Goal: Ask a question: Seek information or help from site administrators or community

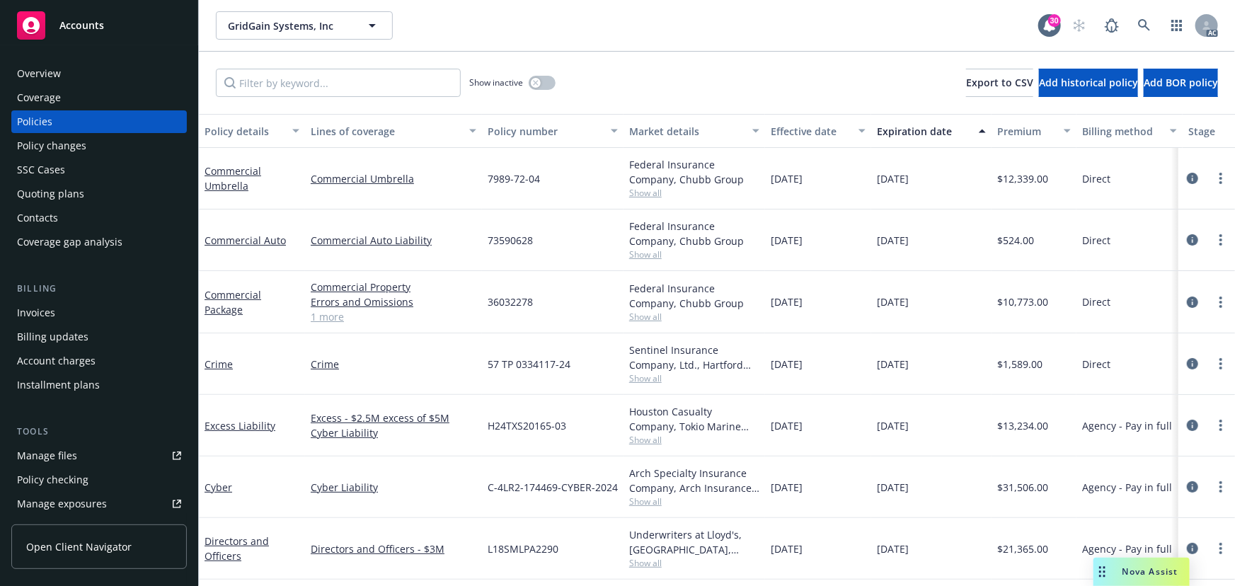
scroll to position [64, 0]
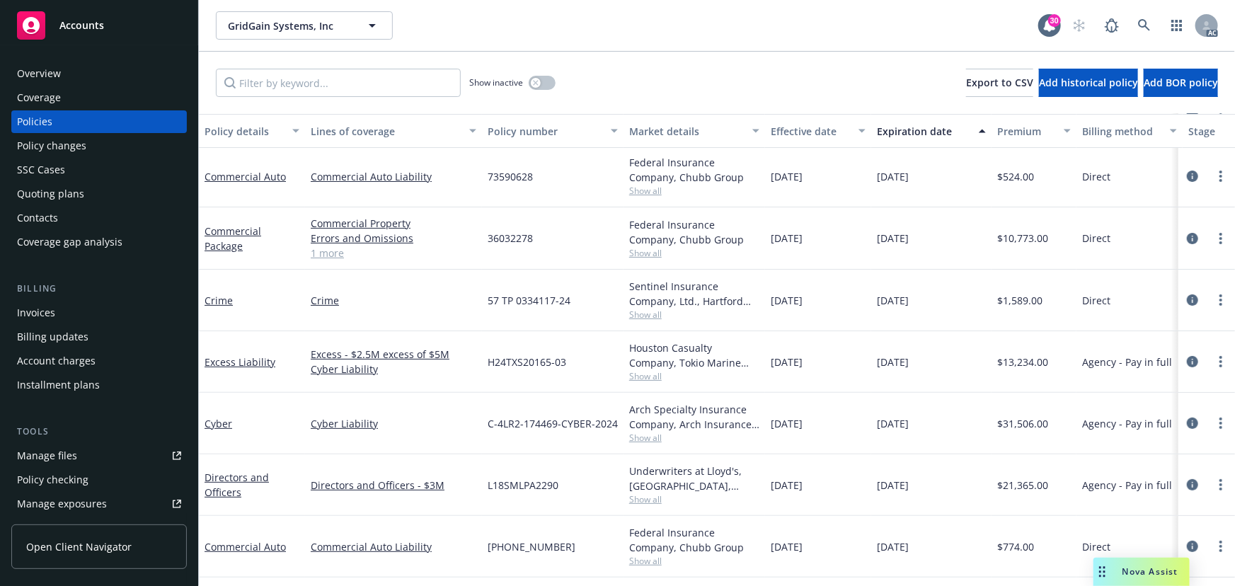
click at [641, 375] on span "Show all" at bounding box center [694, 376] width 130 height 12
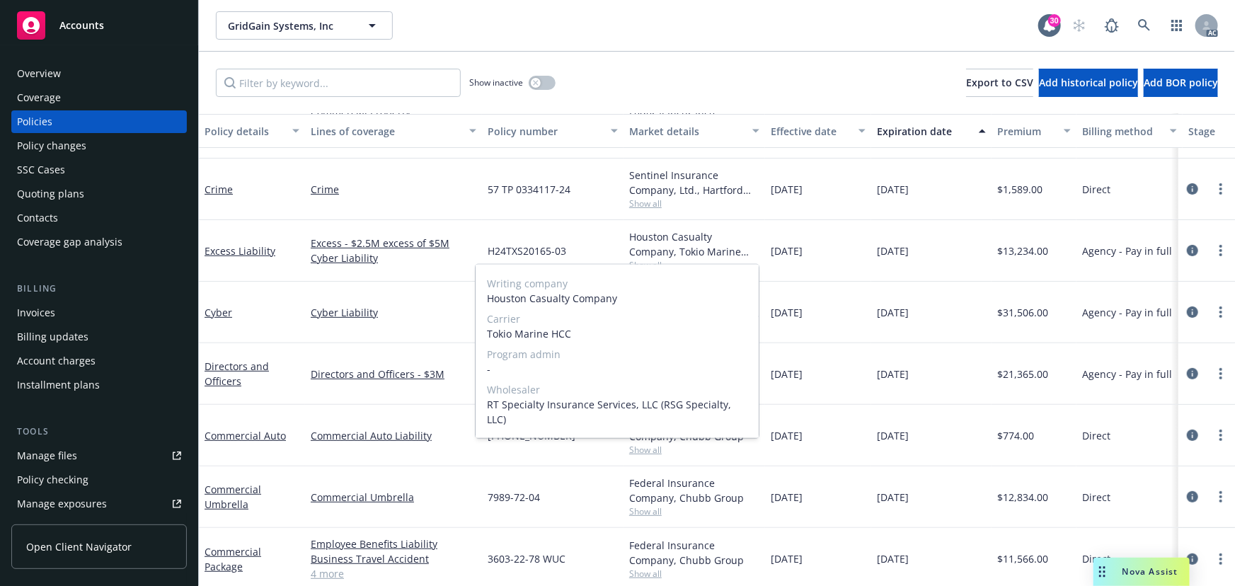
scroll to position [177, 0]
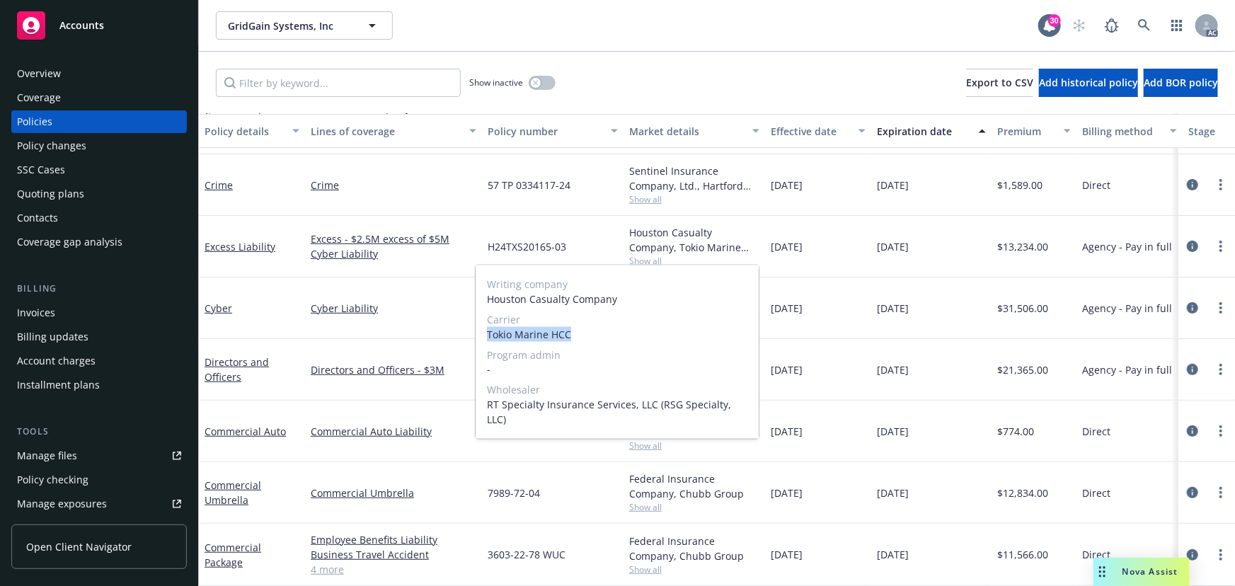
drag, startPoint x: 585, startPoint y: 335, endPoint x: 487, endPoint y: 327, distance: 98.0
click at [487, 327] on span "Tokio Marine HCC" at bounding box center [617, 334] width 260 height 15
click at [598, 332] on span "Tokio Marine HCC" at bounding box center [617, 334] width 260 height 15
drag, startPoint x: 488, startPoint y: 405, endPoint x: 600, endPoint y: 403, distance: 111.8
click at [600, 403] on span "RT Specialty Insurance Services, LLC (RSG Specialty, LLC)" at bounding box center [617, 413] width 260 height 30
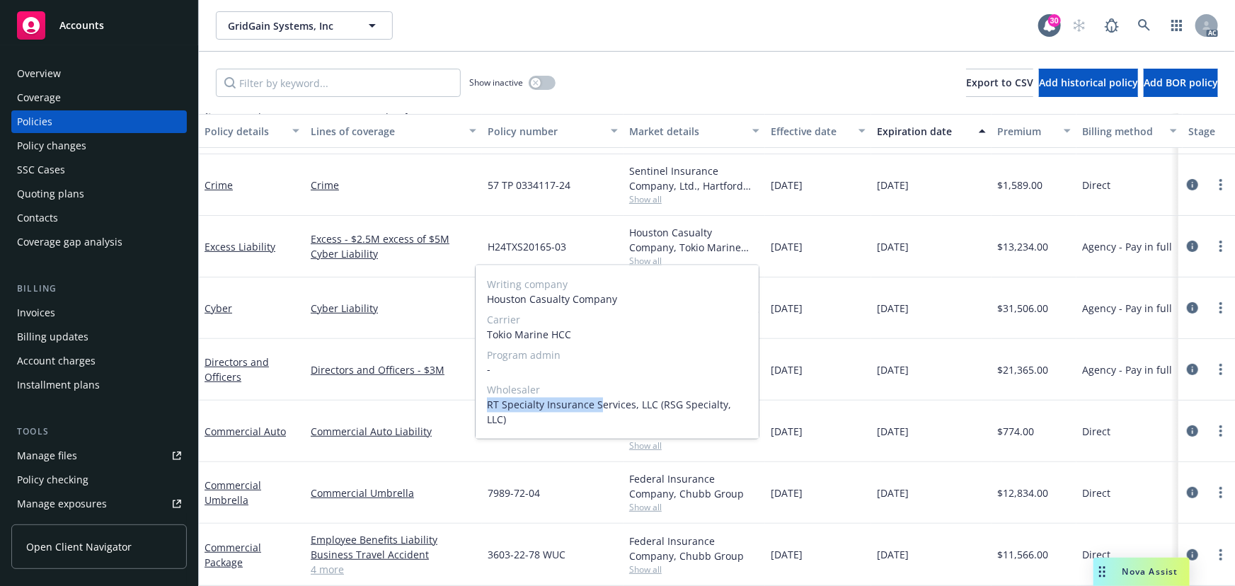
click at [538, 405] on span "RT Specialty Insurance Services, LLC (RSG Specialty, LLC)" at bounding box center [617, 413] width 260 height 30
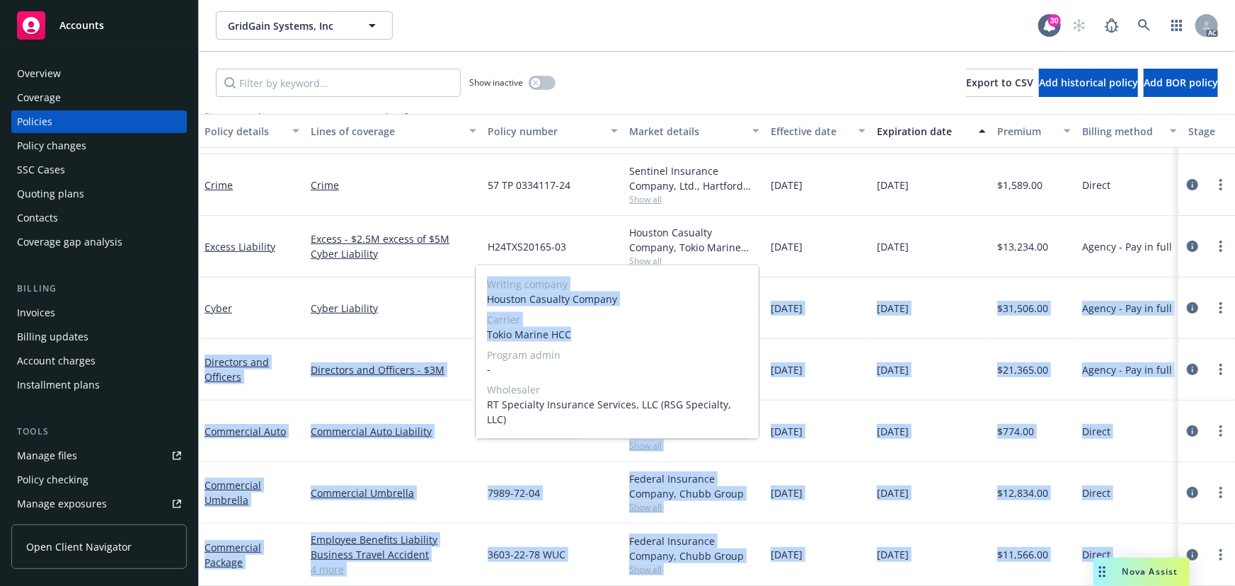
drag, startPoint x: 571, startPoint y: 333, endPoint x: 462, endPoint y: 329, distance: 109.0
click at [462, 329] on body "Accounts Overview Coverage Policies Policy changes SSC Cases Quoting plans Cont…" at bounding box center [617, 293] width 1235 height 586
click at [559, 329] on span "Tokio Marine HCC" at bounding box center [617, 334] width 260 height 15
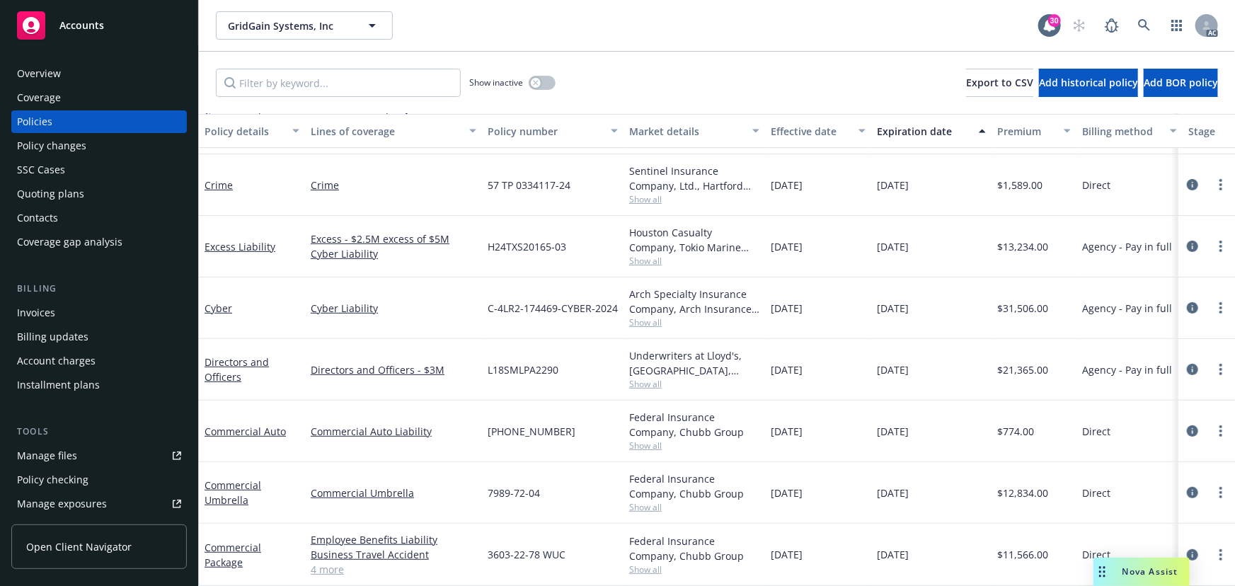
click at [424, 310] on div "Cyber Liability" at bounding box center [393, 308] width 177 height 62
click at [645, 316] on span "Show all" at bounding box center [694, 322] width 130 height 12
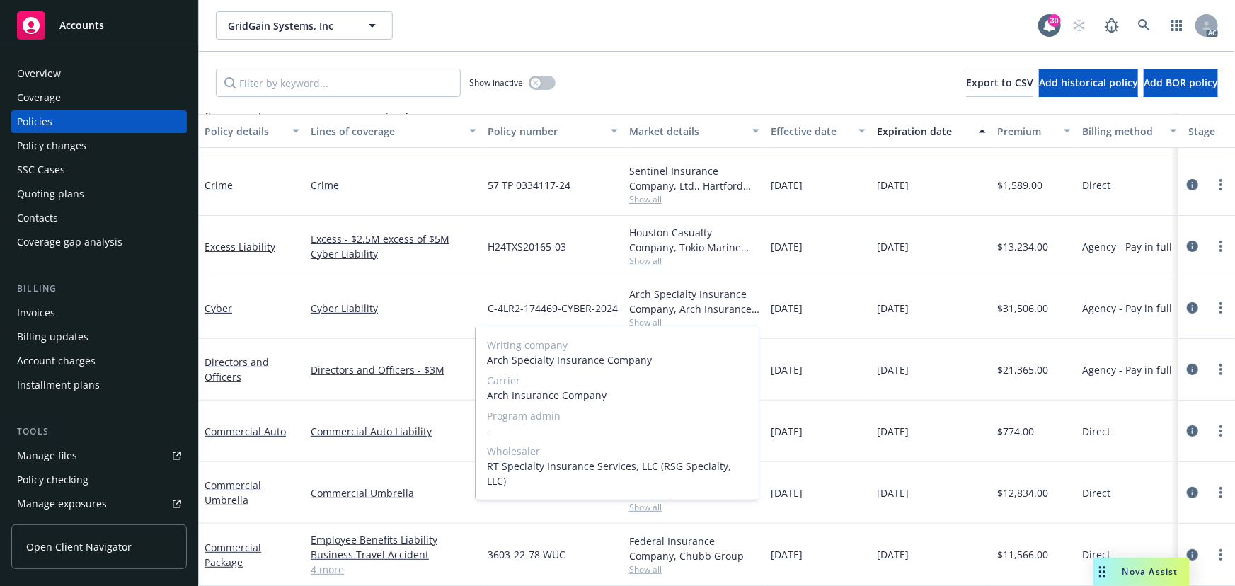
click at [737, 464] on span "RT Specialty Insurance Services, LLC (RSG Specialty, LLC)" at bounding box center [617, 473] width 260 height 30
drag, startPoint x: 613, startPoint y: 393, endPoint x: 495, endPoint y: 393, distance: 118.1
click at [495, 393] on span "Arch Insurance Company" at bounding box center [617, 395] width 260 height 15
click at [640, 394] on span "Arch Insurance Company" at bounding box center [617, 395] width 260 height 15
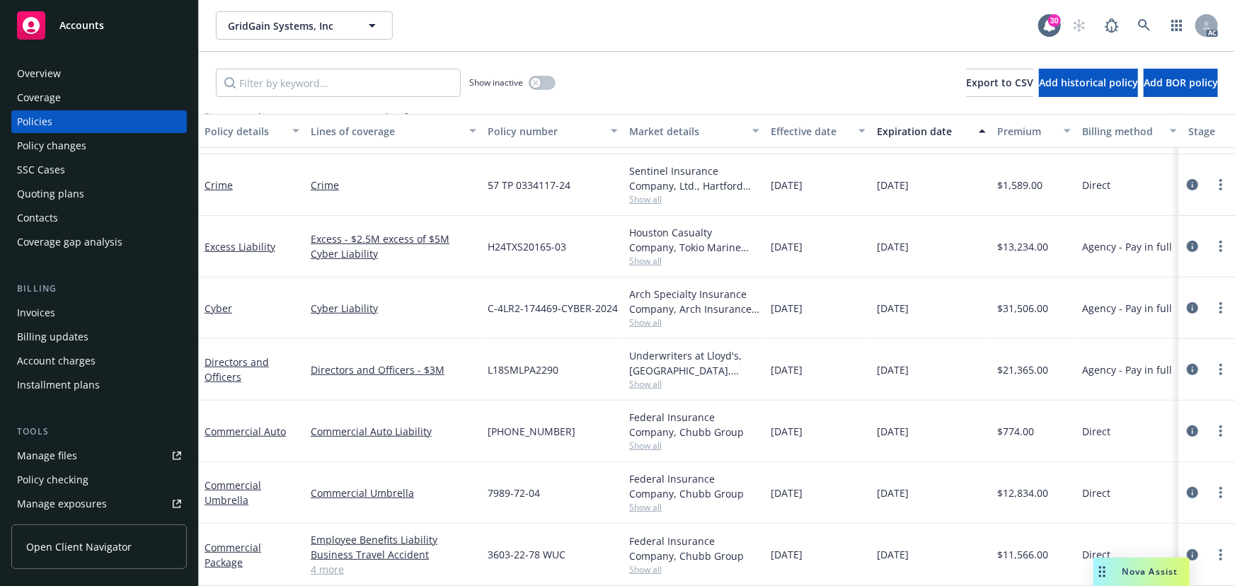
click at [728, 255] on span "Show all" at bounding box center [694, 261] width 130 height 12
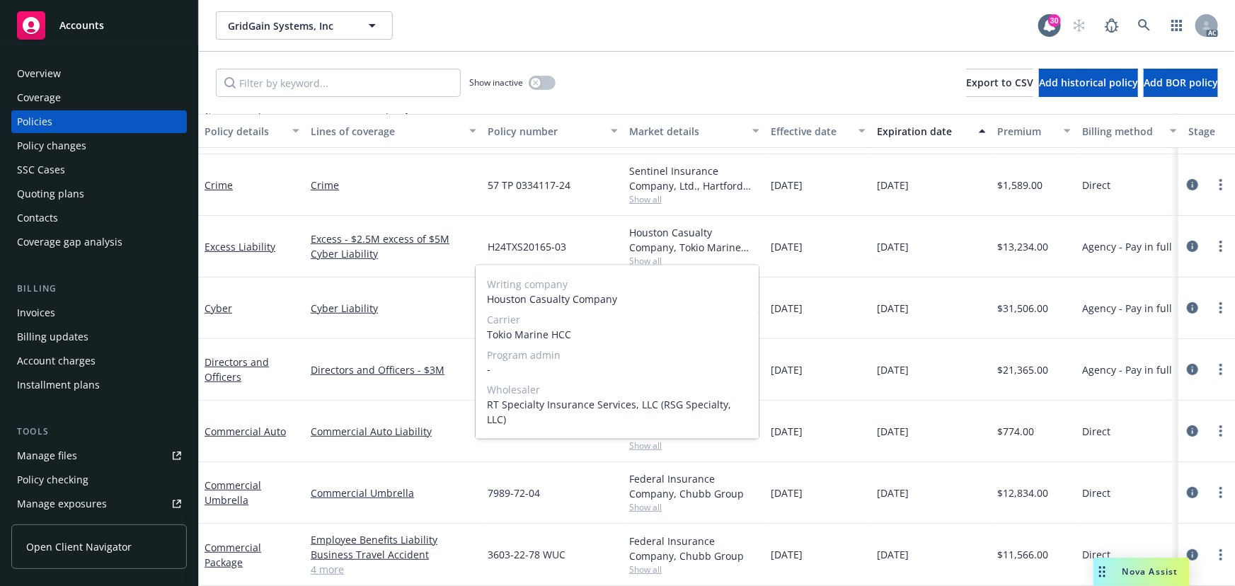
click at [650, 255] on span "Show all" at bounding box center [694, 261] width 130 height 12
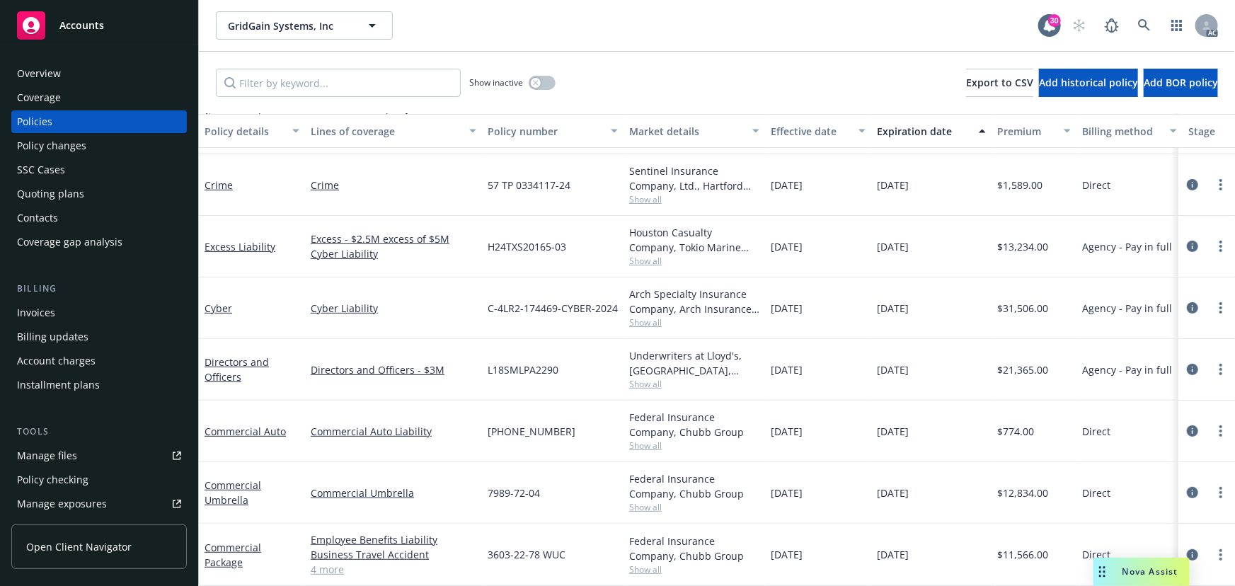
click at [650, 255] on span "Show all" at bounding box center [694, 261] width 130 height 12
click at [1136, 577] on span "Nova Assist" at bounding box center [1150, 571] width 56 height 12
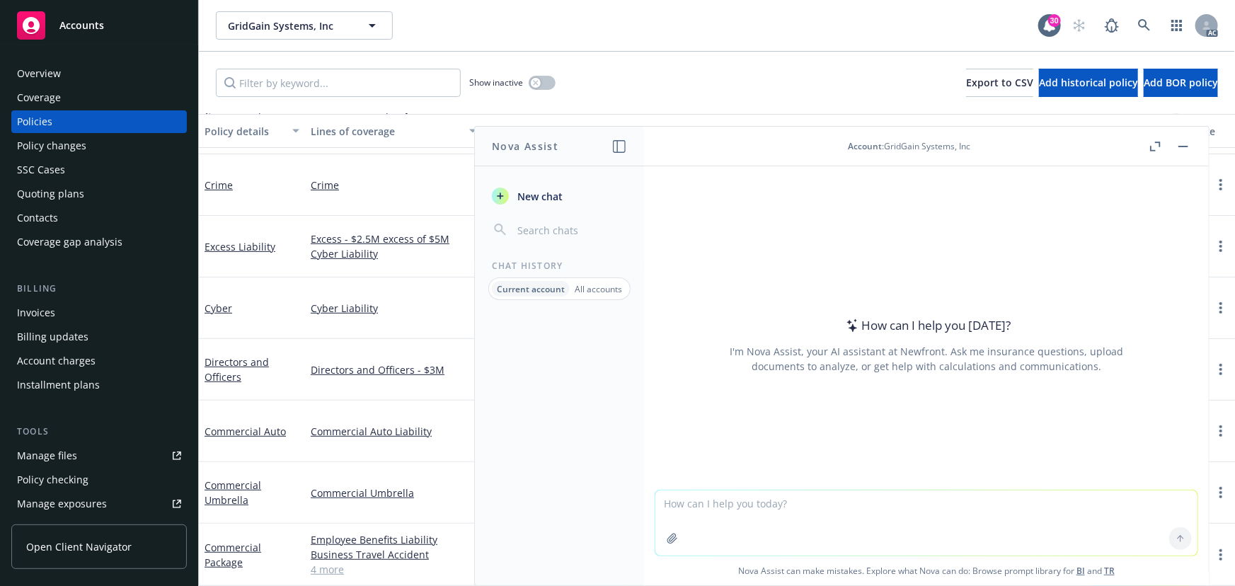
click at [736, 444] on div "How can I help you [DATE]? I'm Nova Assist, your AI assistant at Newfront. Ask …" at bounding box center [926, 344] width 542 height 221
click at [684, 505] on textarea at bounding box center [926, 522] width 542 height 65
click at [707, 509] on textarea at bounding box center [926, 522] width 542 height 65
click at [248, 262] on div "Excess Liability" at bounding box center [252, 247] width 106 height 62
click at [1186, 146] on rect "button" at bounding box center [1183, 146] width 10 height 1
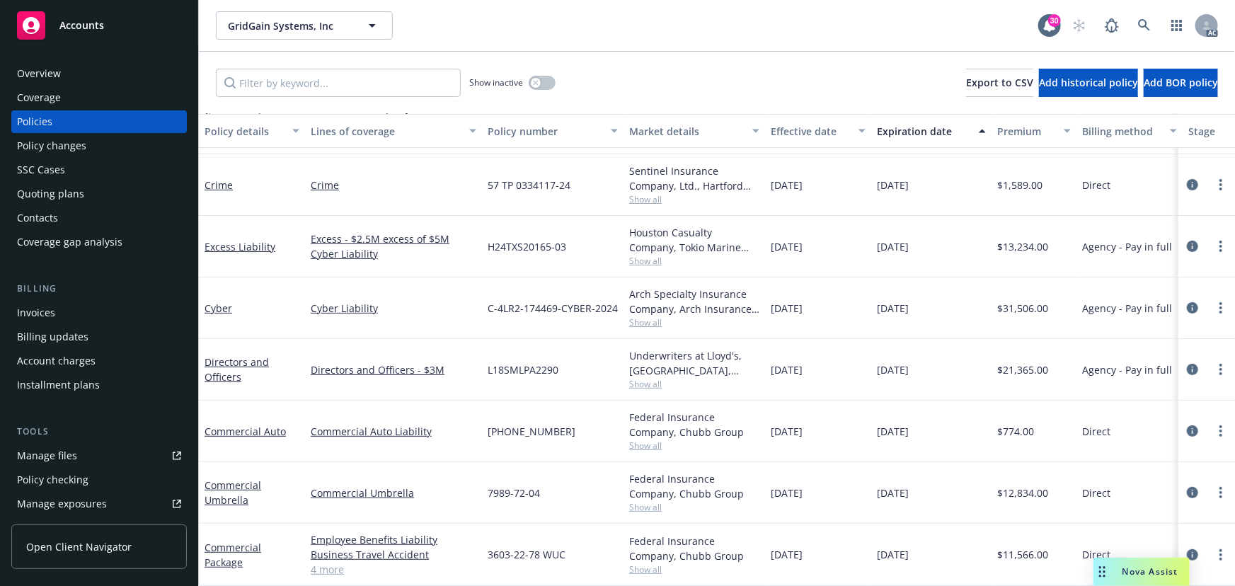
click at [697, 260] on div "Houston Casualty Company, Tokio Marine HCC, RT Specialty Insurance Services, LL…" at bounding box center [693, 247] width 141 height 62
click at [647, 255] on span "Show all" at bounding box center [694, 261] width 130 height 12
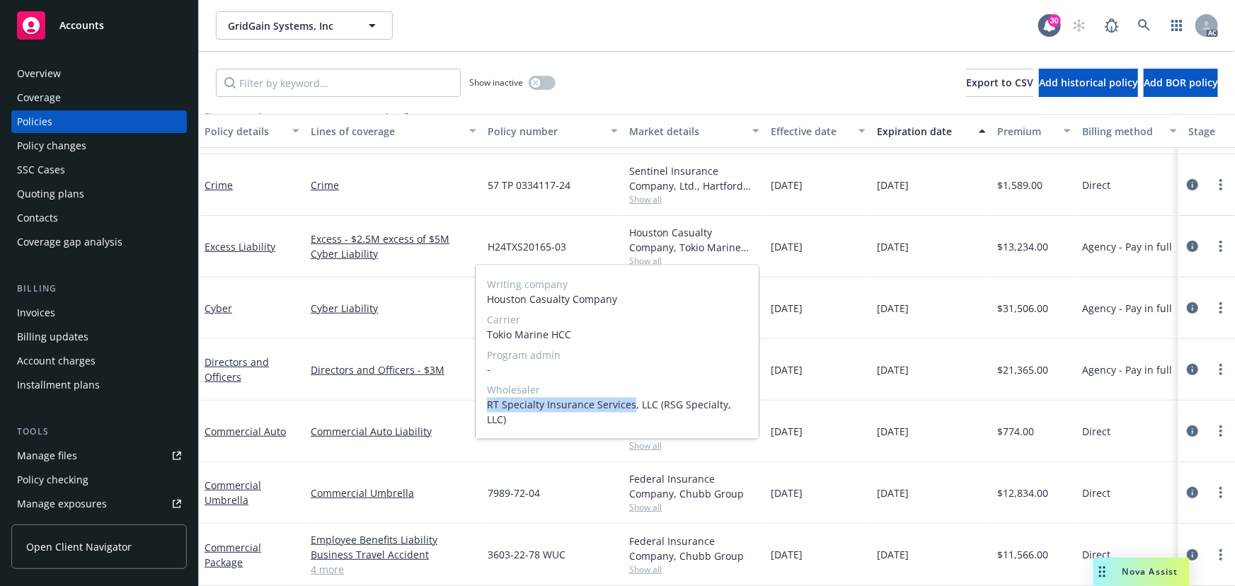
drag, startPoint x: 488, startPoint y: 403, endPoint x: 629, endPoint y: 404, distance: 140.8
click at [629, 404] on span "RT Specialty Insurance Services, LLC (RSG Specialty, LLC)" at bounding box center [617, 413] width 260 height 30
copy span "RT Specialty Insurance Services"
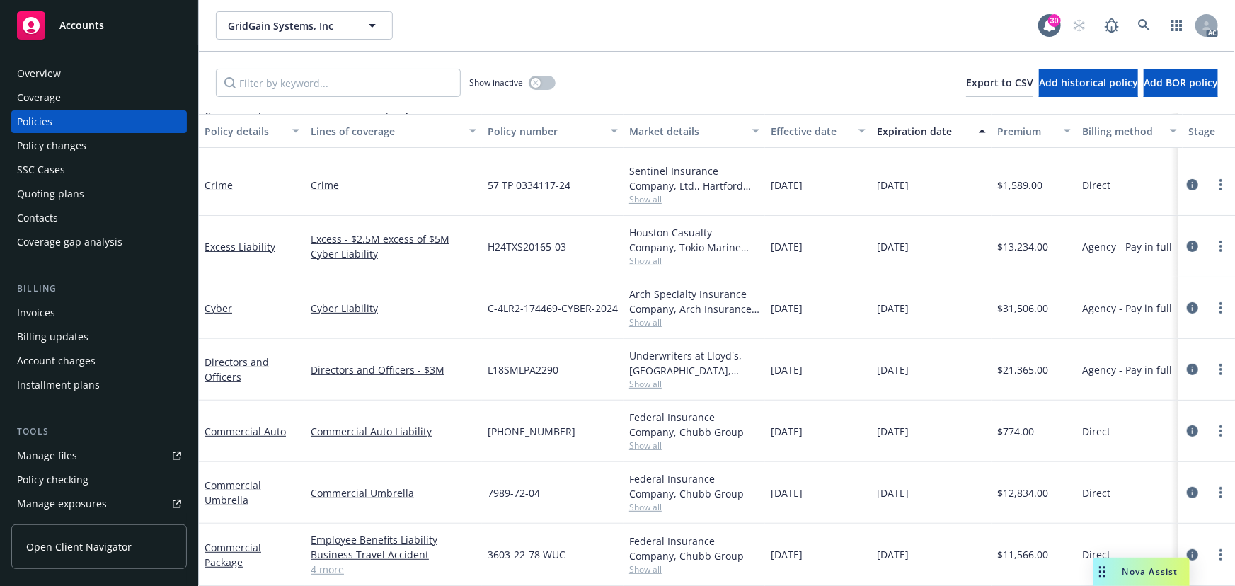
click at [1139, 572] on span "Nova Assist" at bounding box center [1150, 571] width 56 height 12
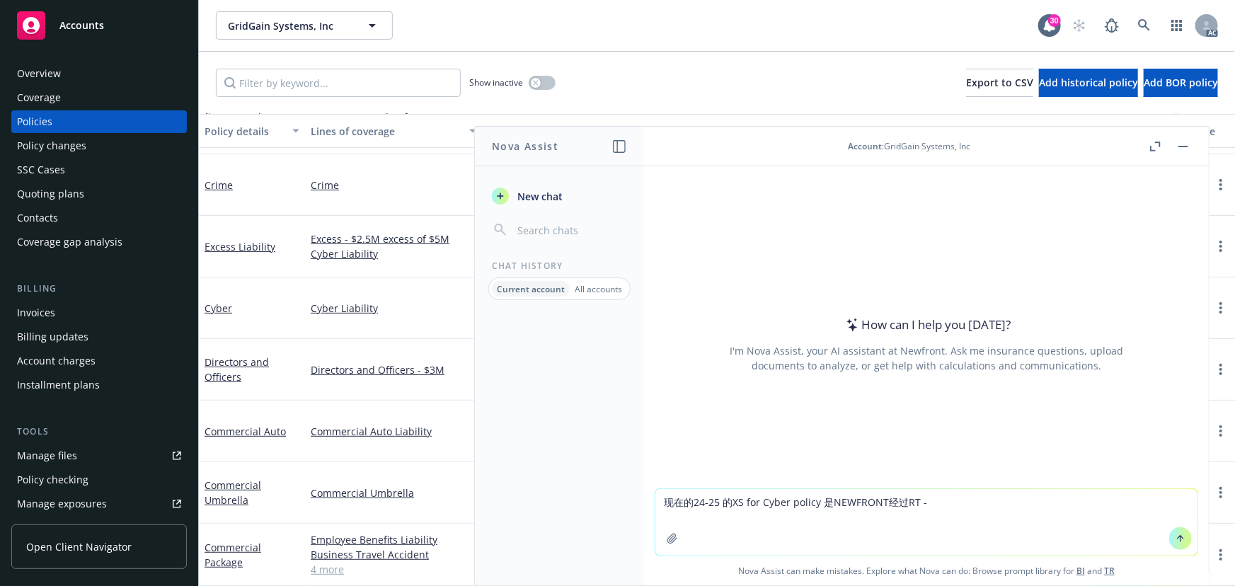
drag, startPoint x: 899, startPoint y: 502, endPoint x: 973, endPoint y: 502, distance: 74.3
click at [973, 502] on textarea "现在的24-25 的XS for Cyber policy 是NEWFRONT经过RT -" at bounding box center [926, 522] width 542 height 67
paste textarea "Specialty Insurance Services"
click at [439, 301] on link "Cyber Liability" at bounding box center [394, 308] width 166 height 15
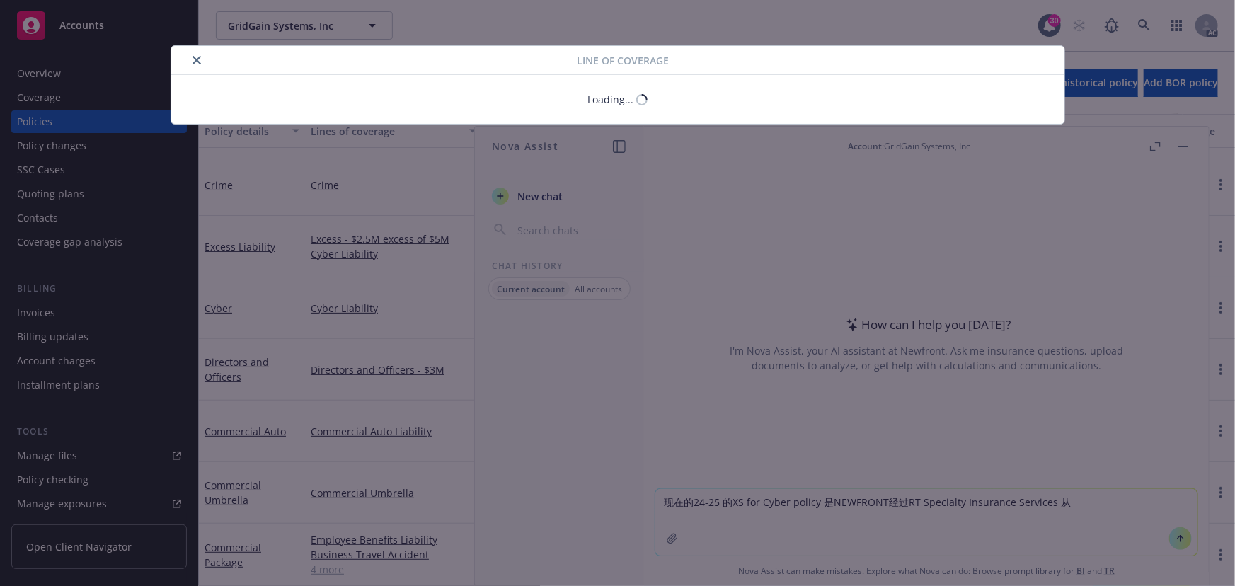
click at [1184, 146] on div "Line of coverage Loading..." at bounding box center [617, 293] width 1235 height 586
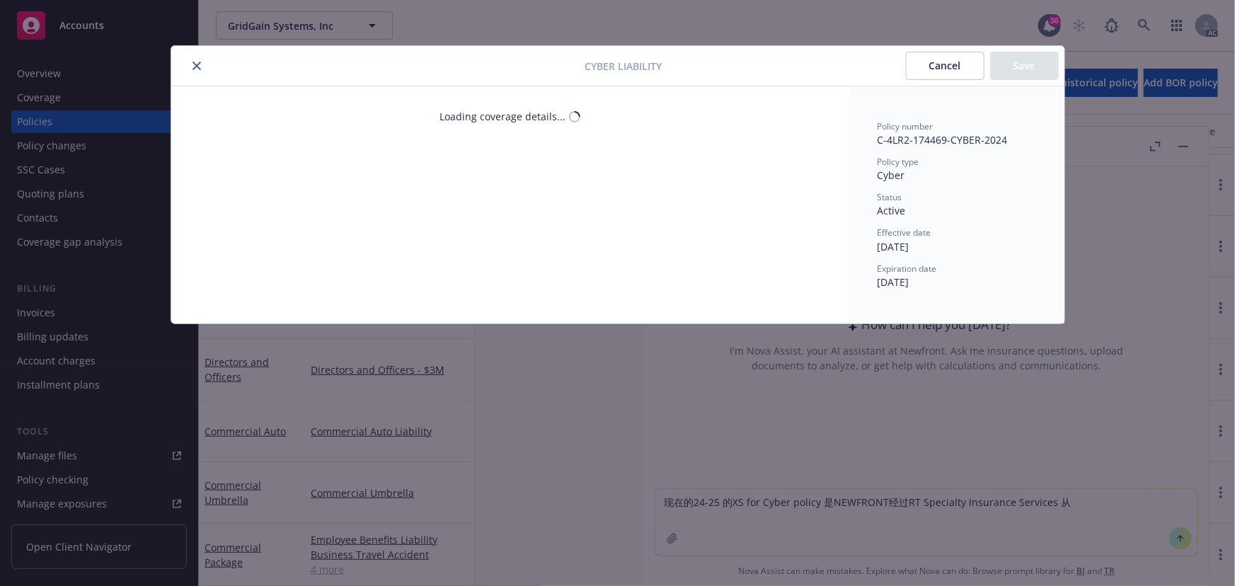
click at [949, 70] on button "Cancel" at bounding box center [945, 66] width 79 height 28
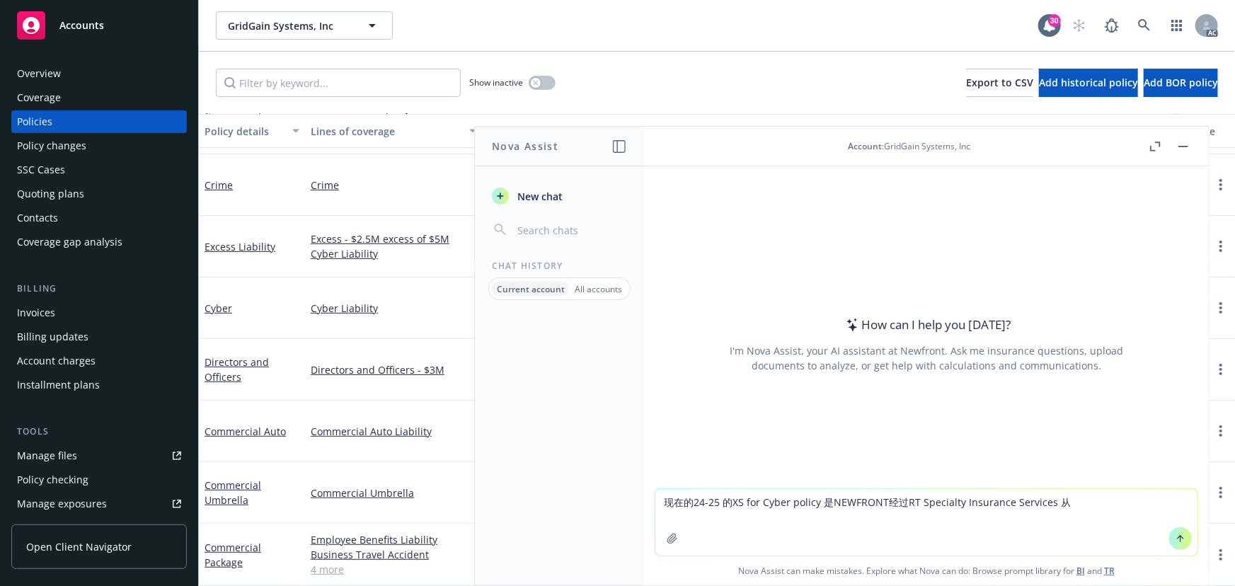
click at [1181, 148] on button "button" at bounding box center [1182, 146] width 17 height 17
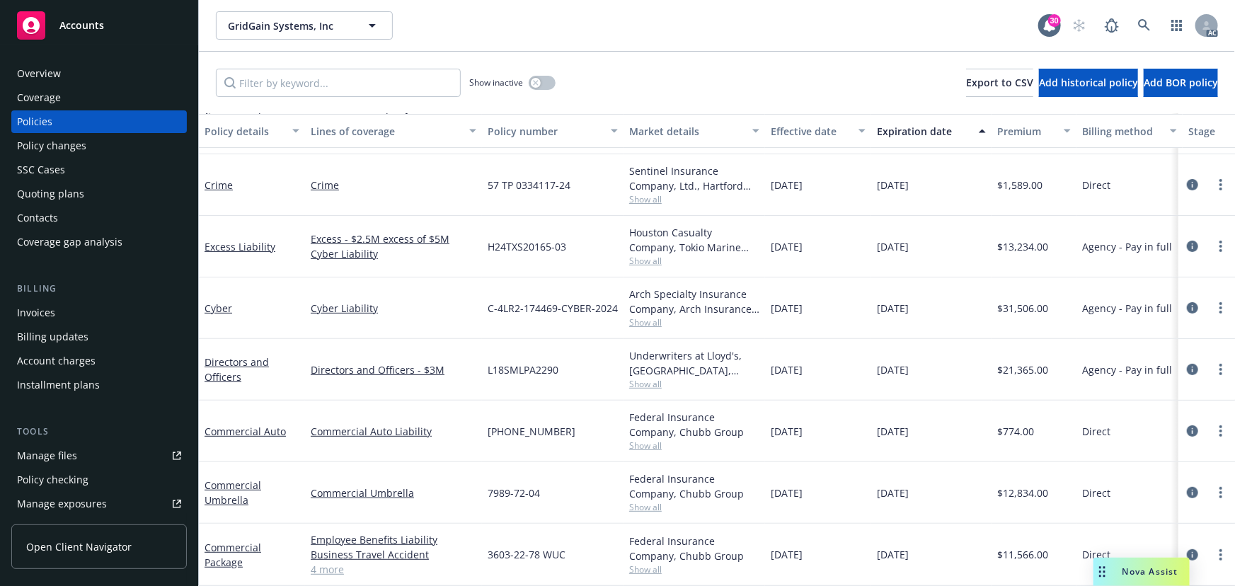
click at [650, 255] on span "Show all" at bounding box center [694, 261] width 130 height 12
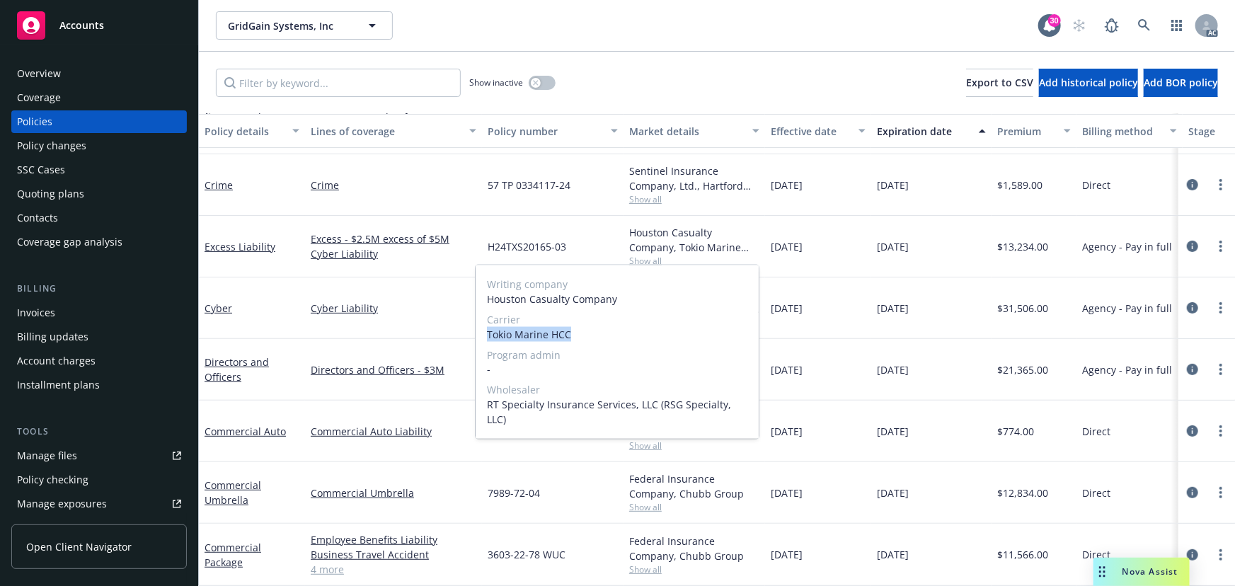
drag, startPoint x: 574, startPoint y: 331, endPoint x: 481, endPoint y: 334, distance: 93.4
click at [481, 334] on div "Writing company Houston Casualty Company Carrier Tokio Marine HCC Program admin…" at bounding box center [616, 351] width 283 height 173
copy span "Tokio Marine HCC"
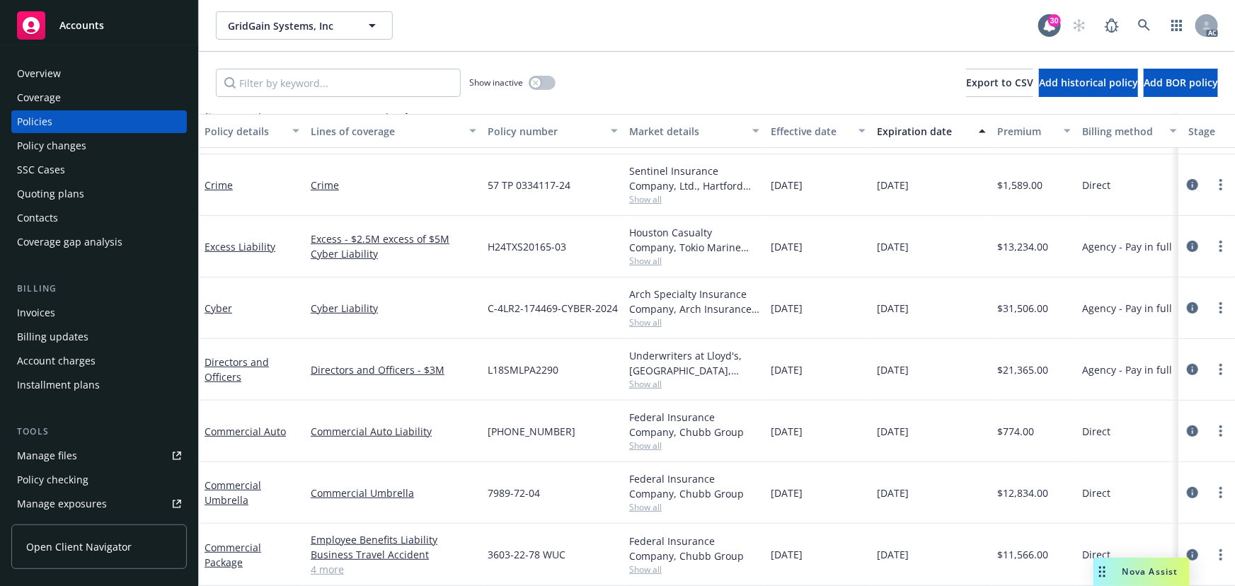
click at [1160, 577] on span "Nova Assist" at bounding box center [1150, 571] width 56 height 12
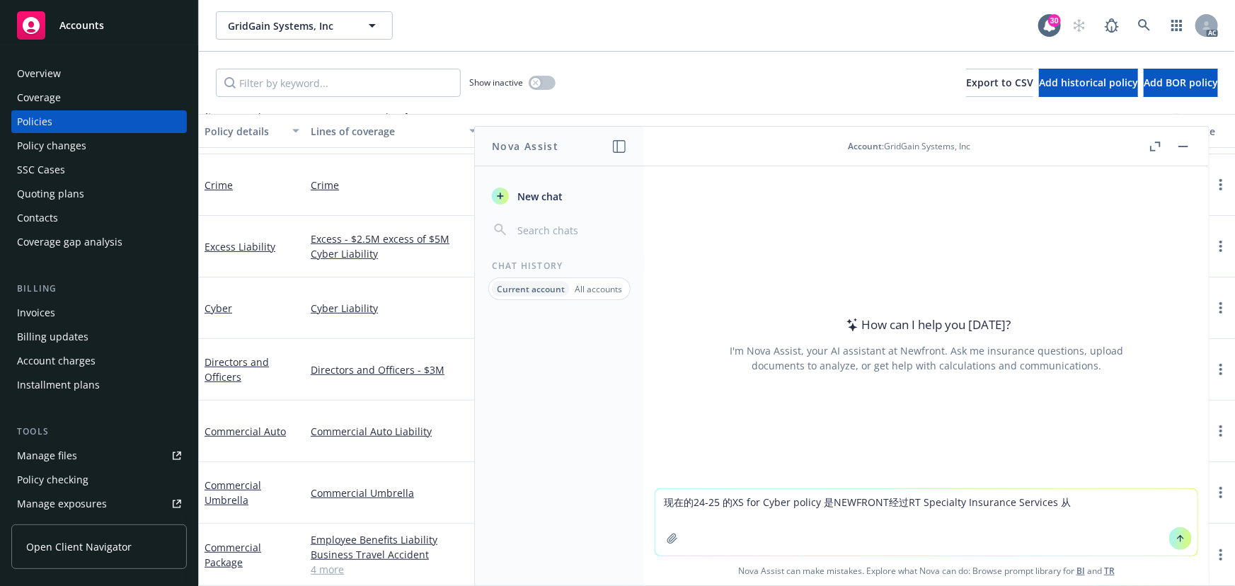
click at [1098, 498] on textarea "现在的24-25 的XS for Cyber policy 是NEWFRONT经过RT Specialty Insurance Services 从" at bounding box center [926, 522] width 542 height 67
paste textarea "Tokio Marine HCC"
drag, startPoint x: 1056, startPoint y: 504, endPoint x: 1138, endPoint y: 502, distance: 82.1
click at [1138, 502] on textarea "现在的24-25 的XS for Cyber policy 是NEWFRONT经过RT Specialty Insurance Services 从Tokio…" at bounding box center [926, 522] width 542 height 67
click at [807, 524] on textarea "现在的24-25 的XS for Cyber policy 是NEWFRONT经过RT Specialty Insurance Services 从Tokio…" at bounding box center [926, 522] width 542 height 67
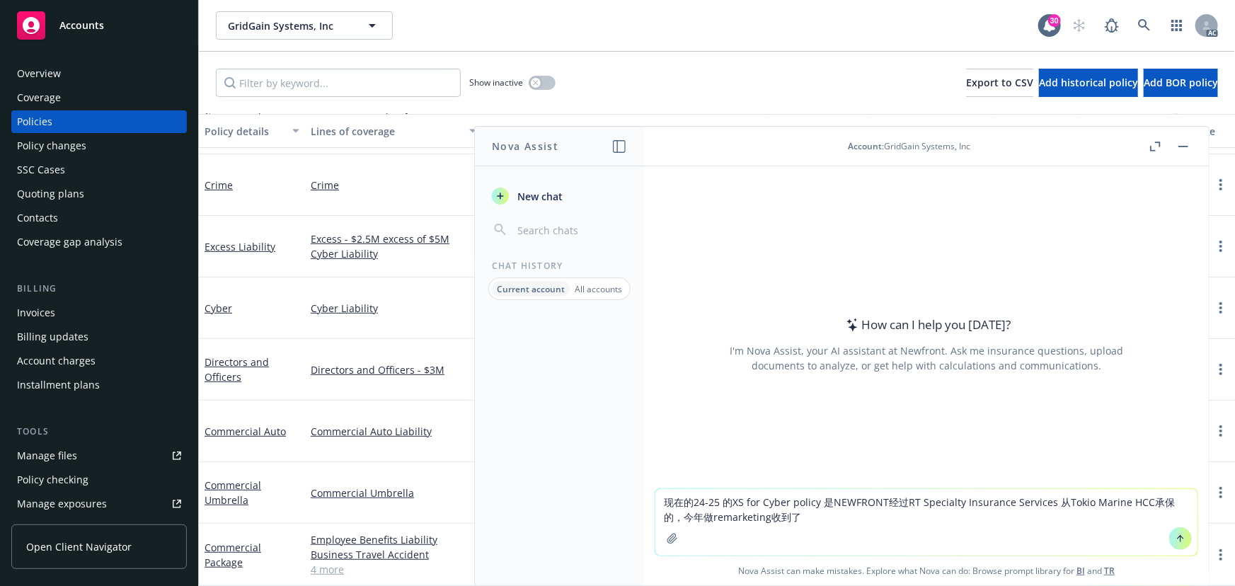
paste textarea "Tokio Marine HCC"
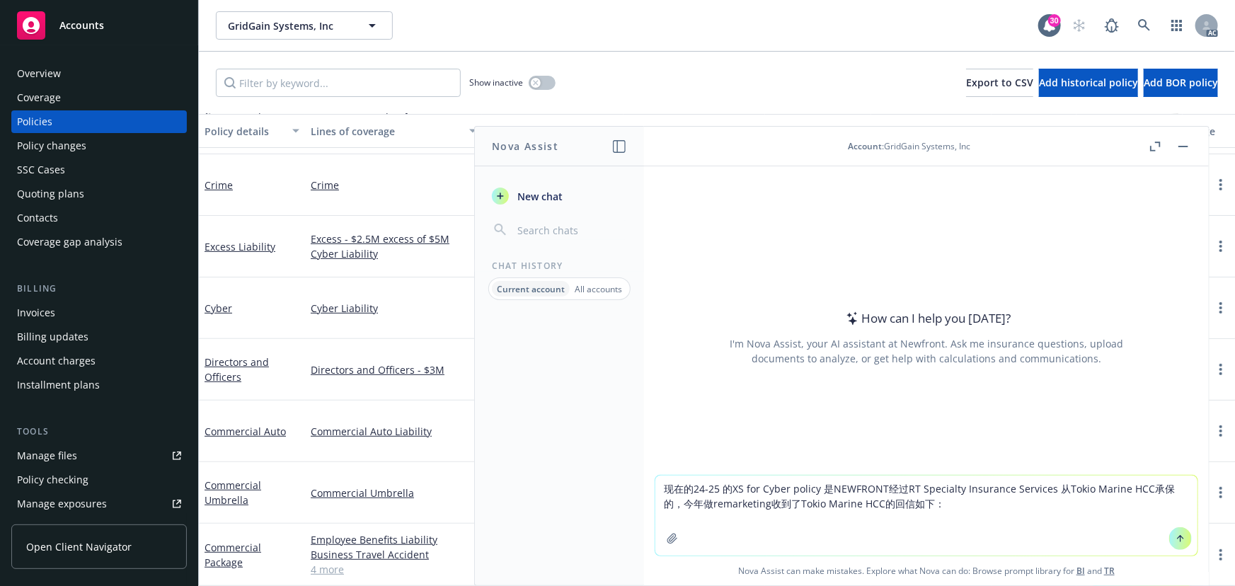
click at [669, 513] on textarea "现在的24-25 的XS for Cyber policy 是NEWFRONT经过RT Specialty Insurance Services 从Tokio…" at bounding box center [926, 515] width 542 height 80
paste textarea "I was looking into this account, and realized that we are already on this risk,…"
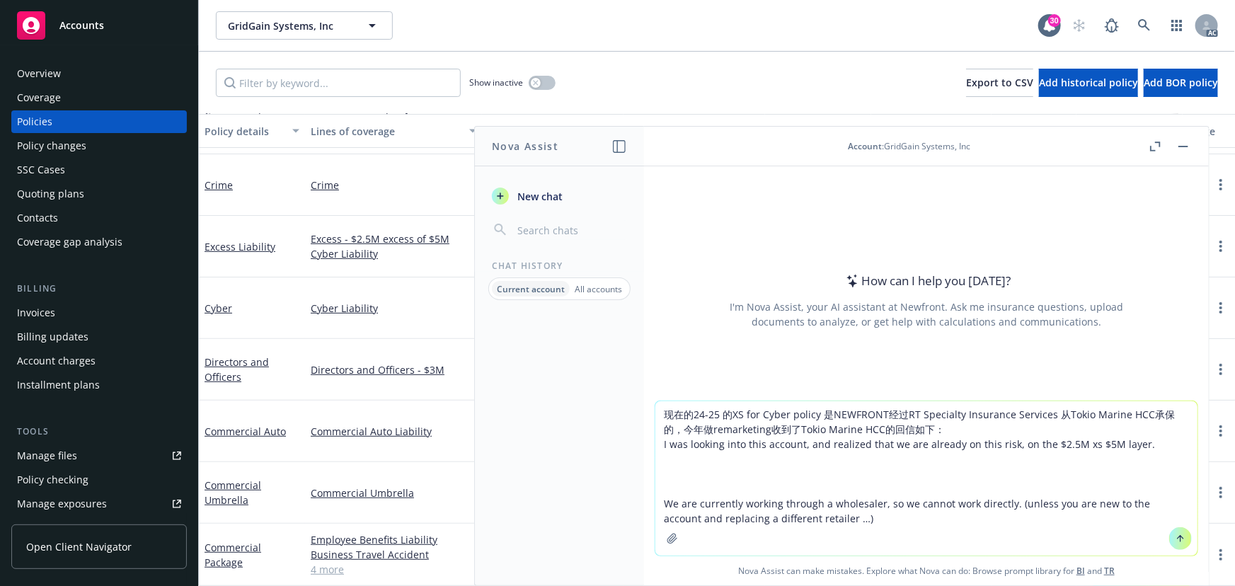
click at [920, 429] on textarea "现在的24-25 的XS for Cyber policy 是NEWFRONT经过RT Specialty Insurance Services 从Tokio…" at bounding box center [926, 478] width 542 height 154
type textarea "现在的24-25 的XS for Cyber policy 是NEWFRONT经过RT Specialty Insurance Services 从Tokio…"
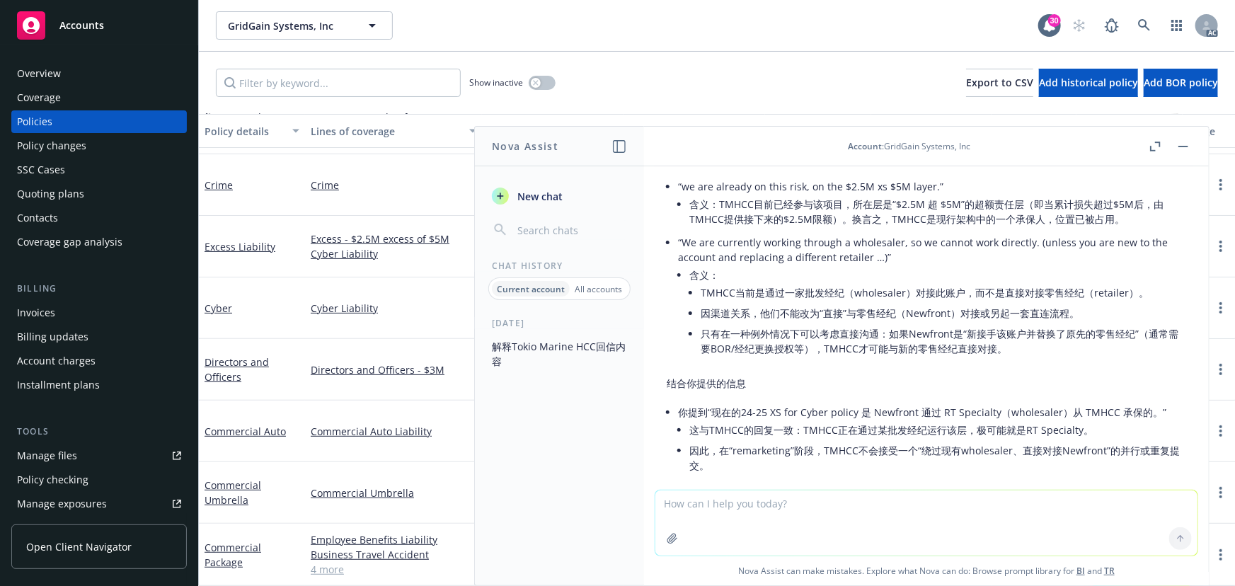
scroll to position [181, 0]
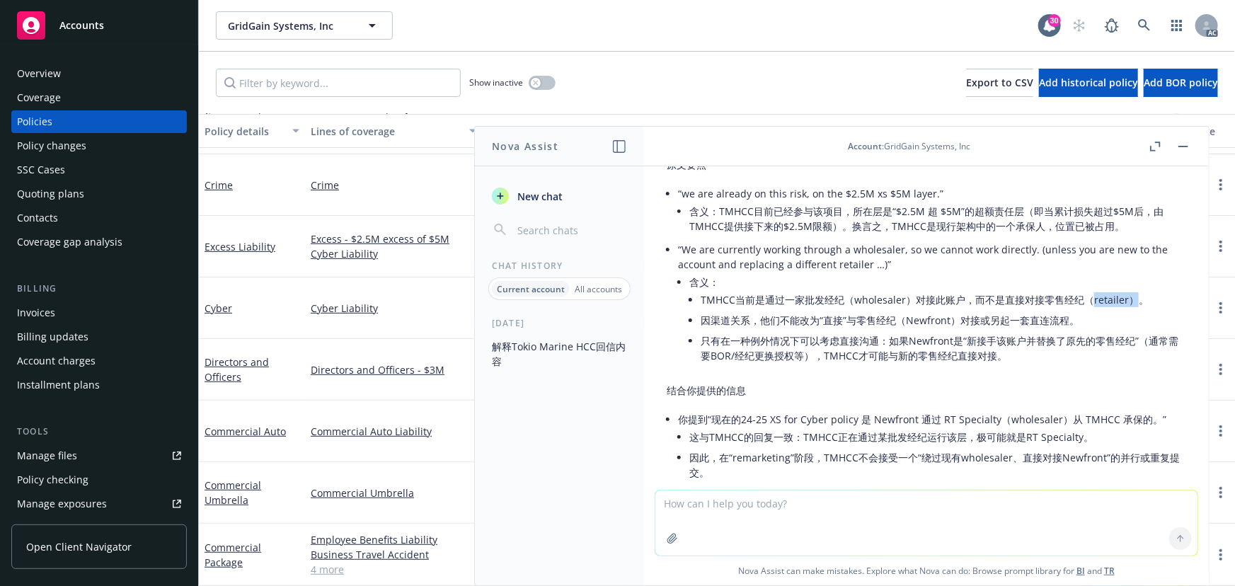
drag, startPoint x: 1133, startPoint y: 303, endPoint x: 1087, endPoint y: 304, distance: 45.3
click at [1087, 304] on li "TMHCC当前是通过一家批发经纪（wholesaler）对接此账户，而不是直接对接零售经纪（retailer）。" at bounding box center [942, 299] width 485 height 21
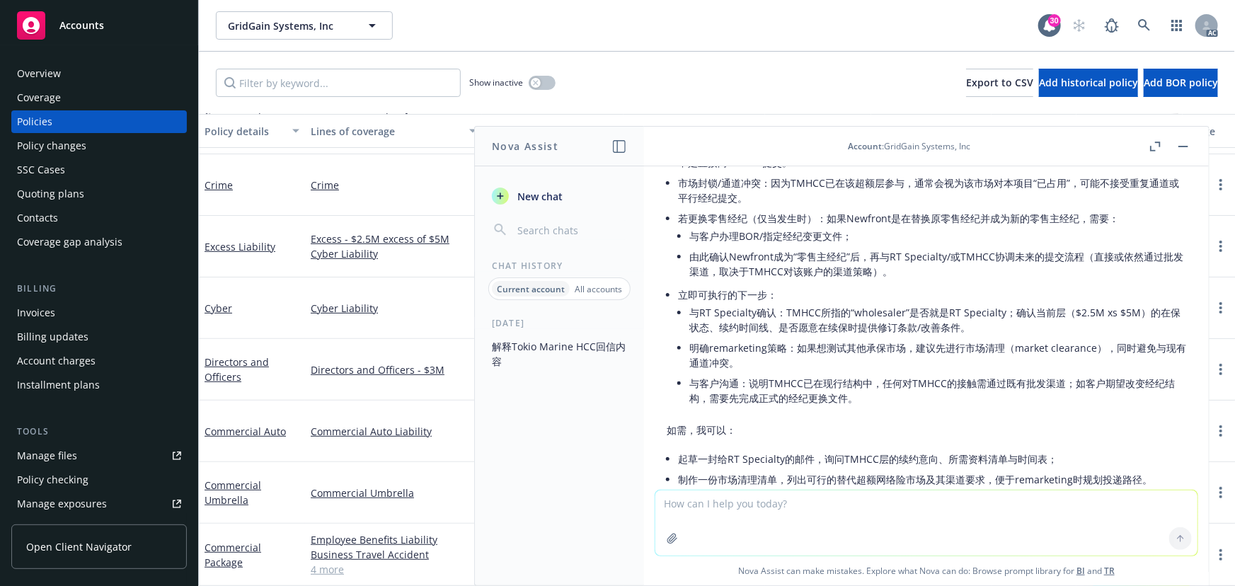
scroll to position [631, 0]
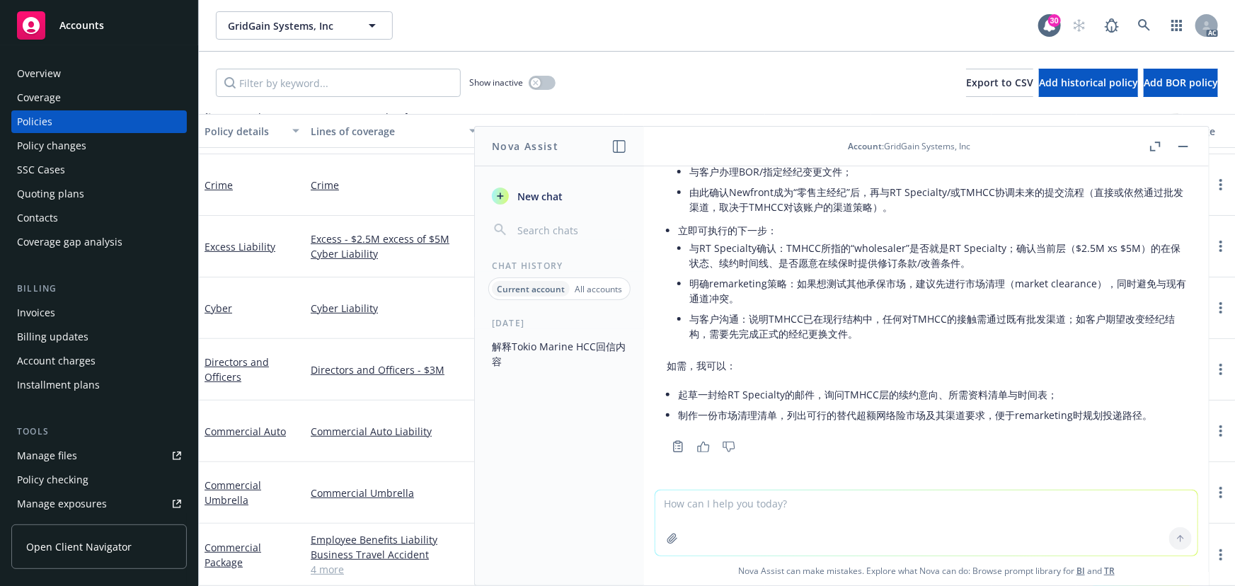
click at [790, 516] on textarea at bounding box center [926, 522] width 542 height 65
type textarea "所以说他们是decline我们remarketing submission ma"
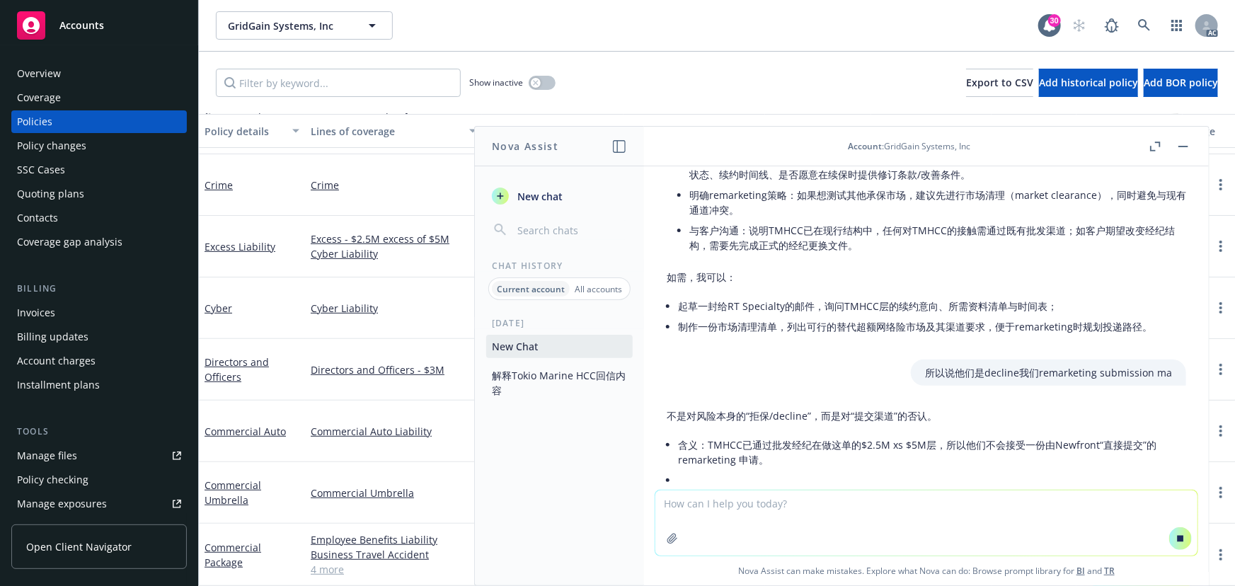
scroll to position [739, 0]
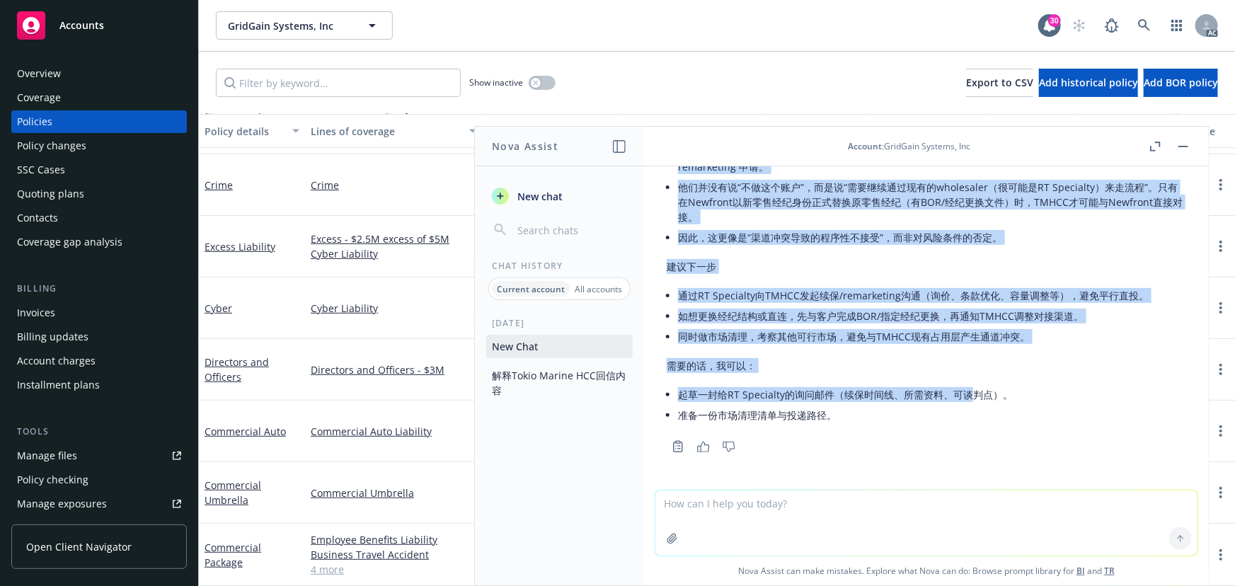
drag, startPoint x: 850, startPoint y: 398, endPoint x: 966, endPoint y: 398, distance: 116.0
click at [966, 398] on div "不是对风险本身的“拒保/decline”，而是对“提交渠道”的否认。 含义：TMHCC已通过批发经纪在做这单的$2.5M xs $5M层，所以他们不会接受一份…" at bounding box center [925, 270] width 519 height 321
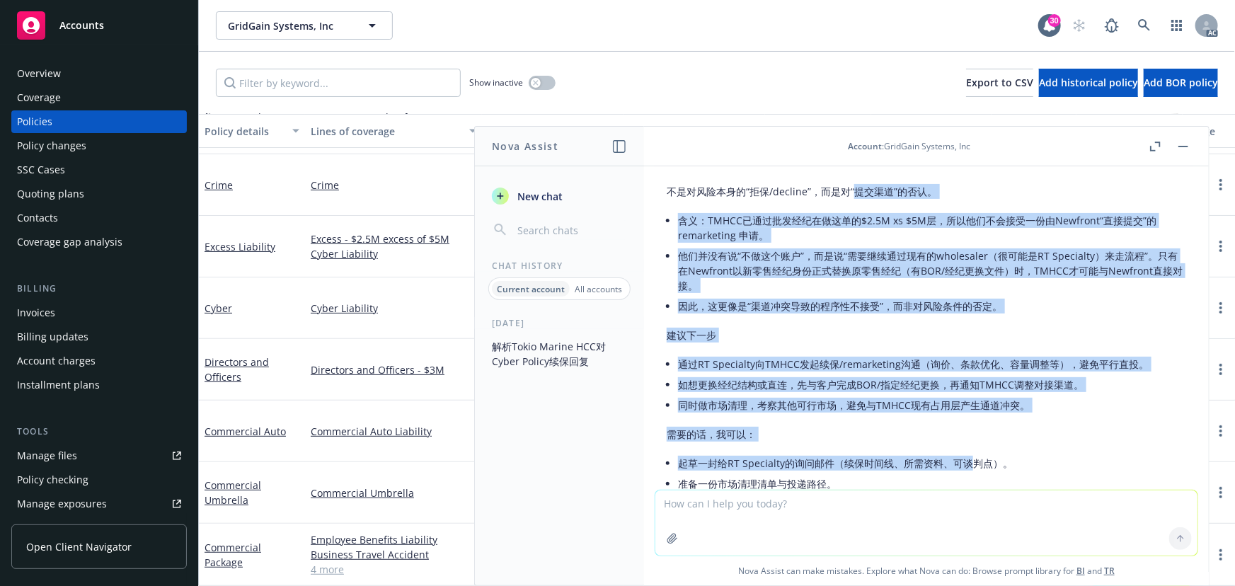
scroll to position [909, 0]
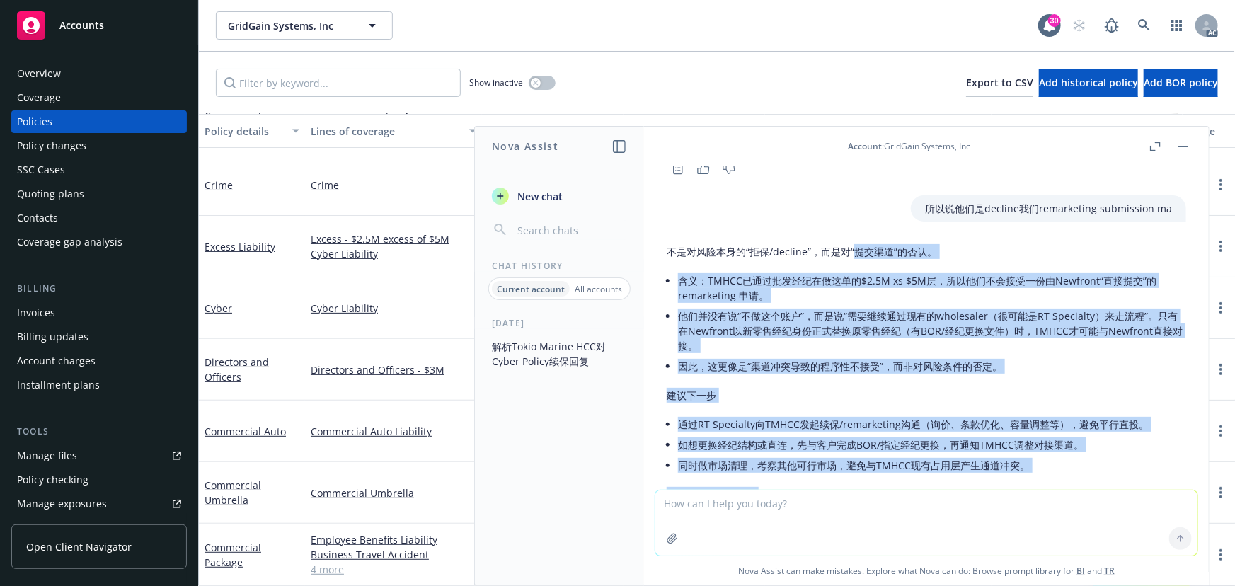
click at [930, 356] on li "因此，这更像是“渠道冲突导致的程序性不接受”，而非对风险条件的否定。" at bounding box center [932, 366] width 508 height 21
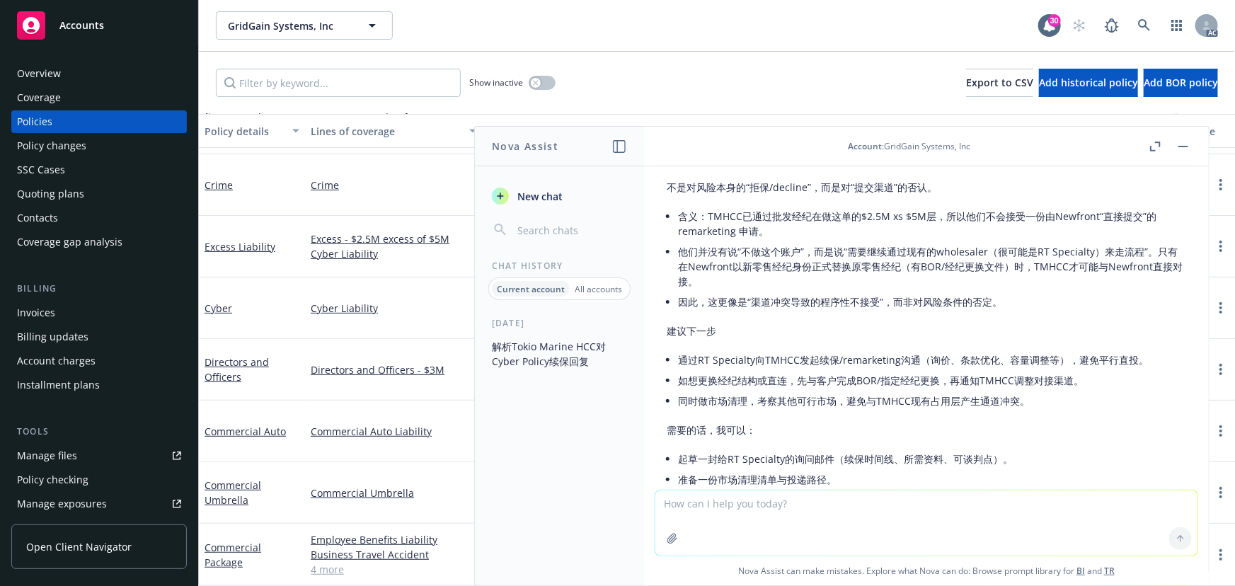
scroll to position [1038, 0]
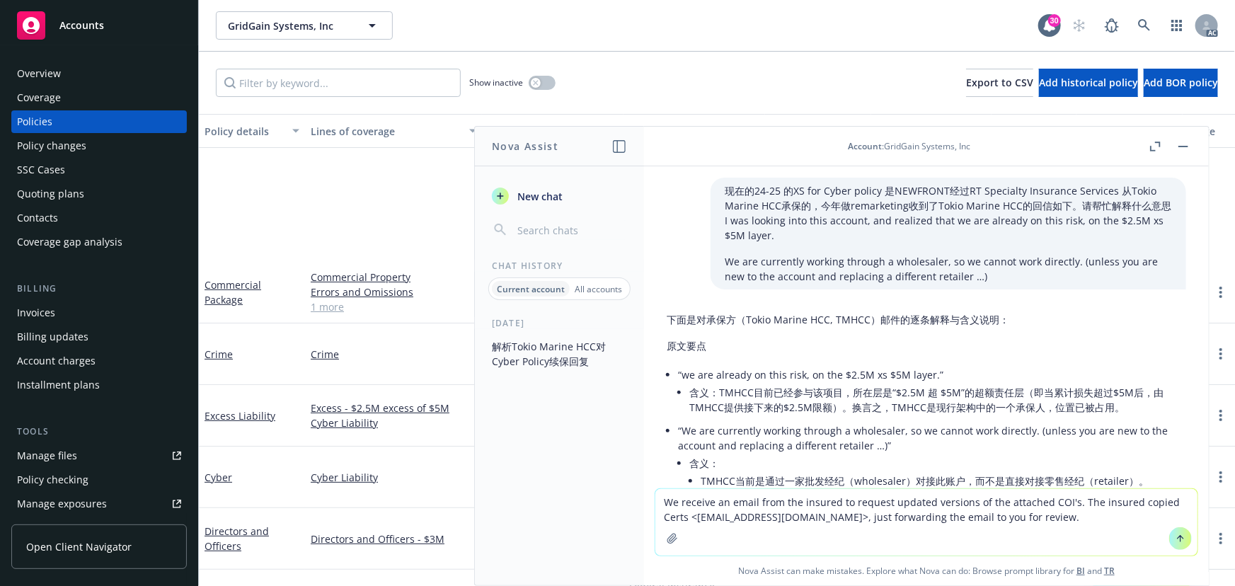
scroll to position [1038, 0]
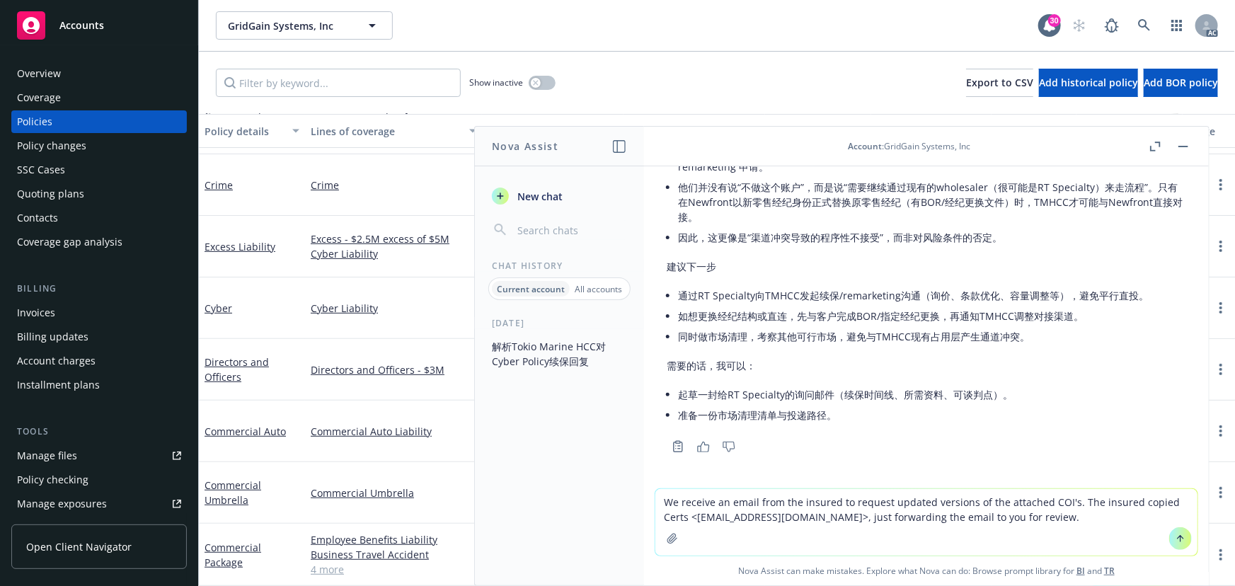
click at [656, 496] on textarea "We receive an email from the insured to request updated versions of the attache…" at bounding box center [926, 522] width 542 height 67
type textarea "revsie We receive an email from the insured to request updated versions of the …"
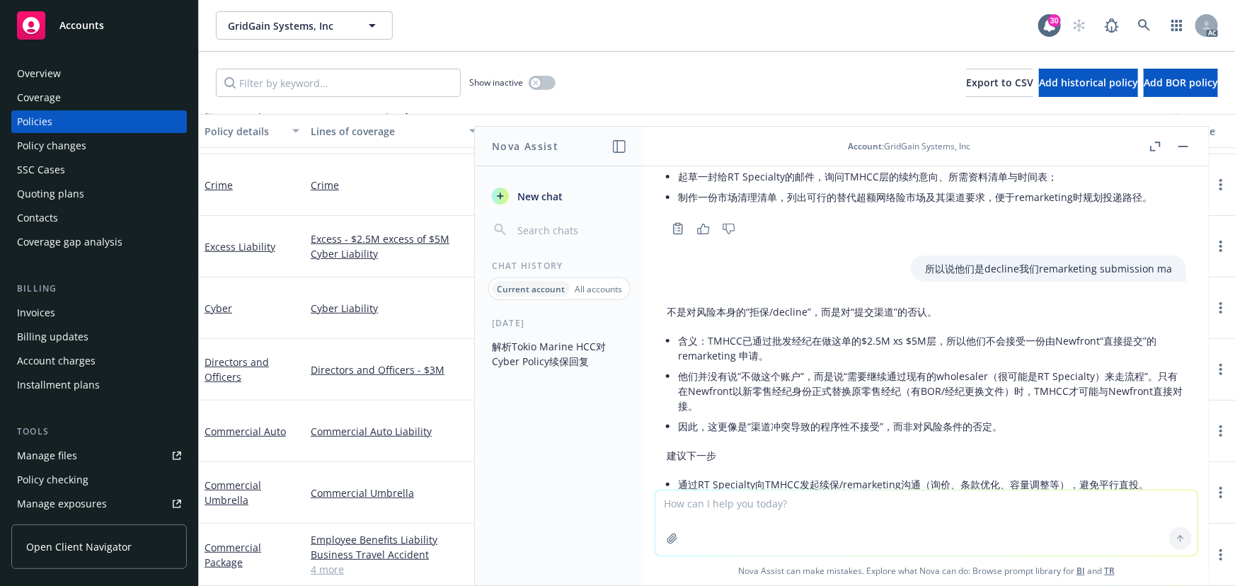
scroll to position [527, 0]
